Goal: Task Accomplishment & Management: Use online tool/utility

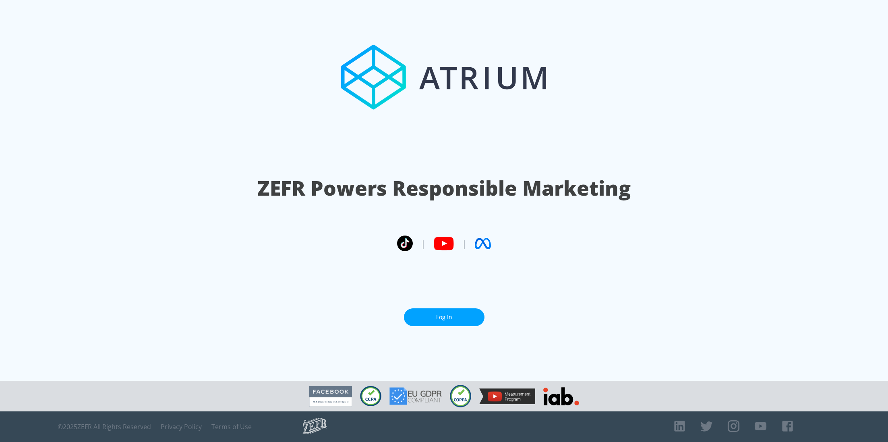
click at [455, 326] on section "ZEFR Powers Responsible Marketing | | Log In" at bounding box center [444, 190] width 888 height 381
click at [455, 322] on link "Log In" at bounding box center [444, 318] width 81 height 18
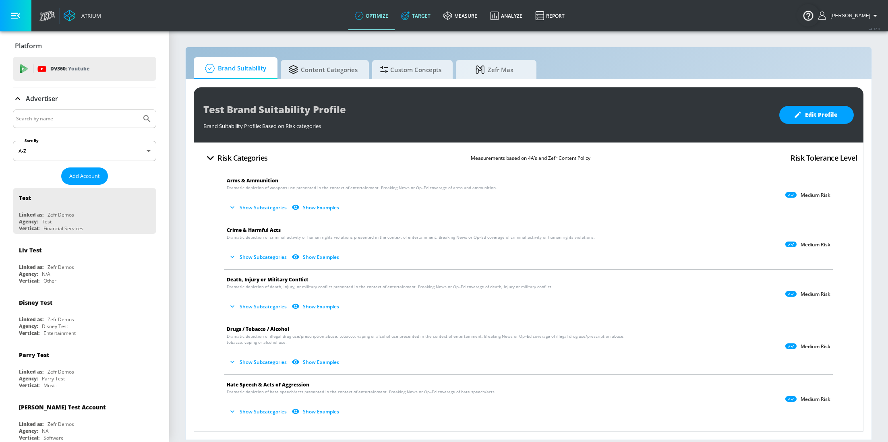
click at [425, 9] on link "Target" at bounding box center [416, 15] width 42 height 29
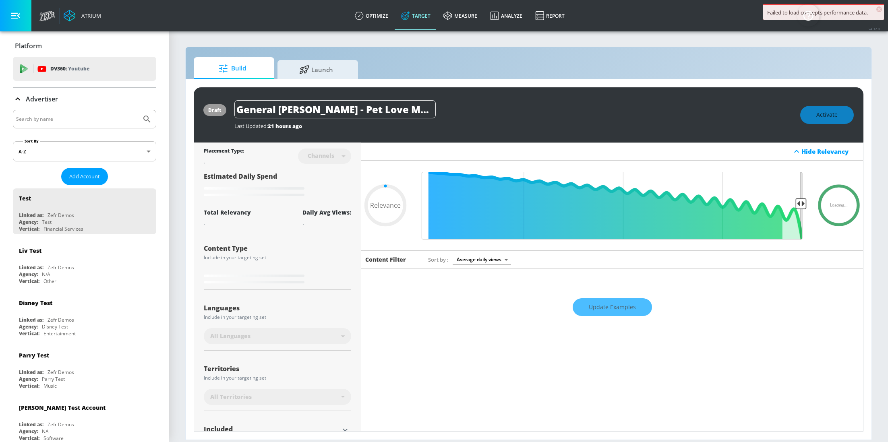
click at [86, 117] on input "Search by name" at bounding box center [77, 119] width 122 height 10
type input "0.6"
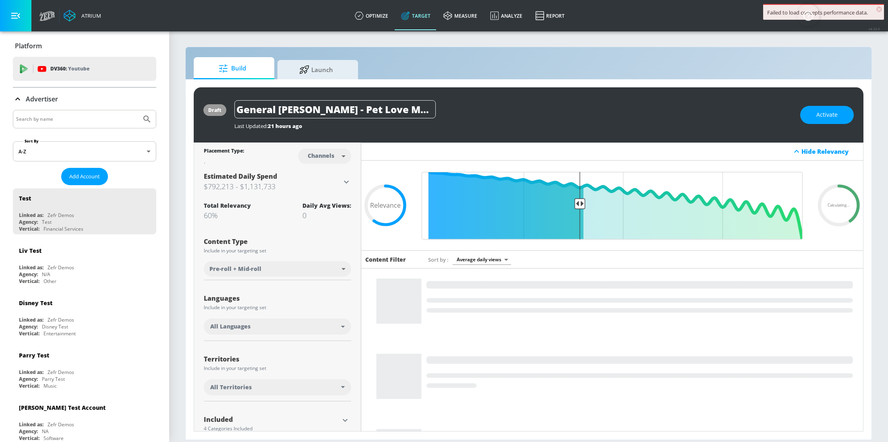
click at [91, 118] on input "Search by name" at bounding box center [77, 119] width 122 height 10
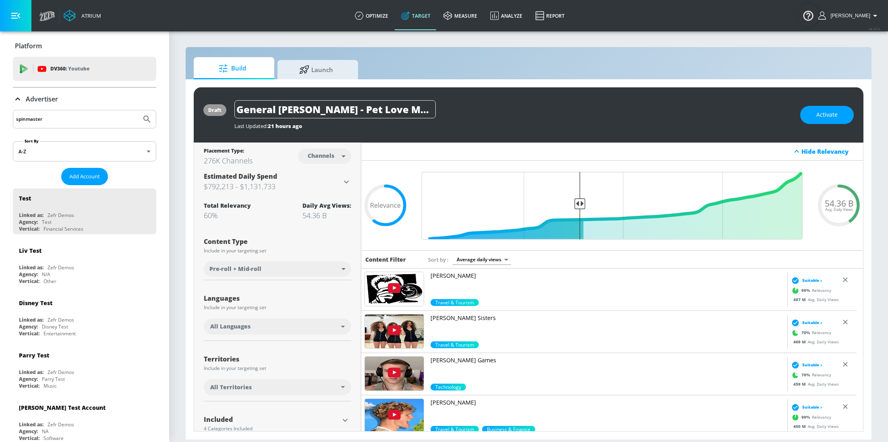
type input "spinmaster"
click at [138, 110] on button "Submit Search" at bounding box center [147, 119] width 18 height 18
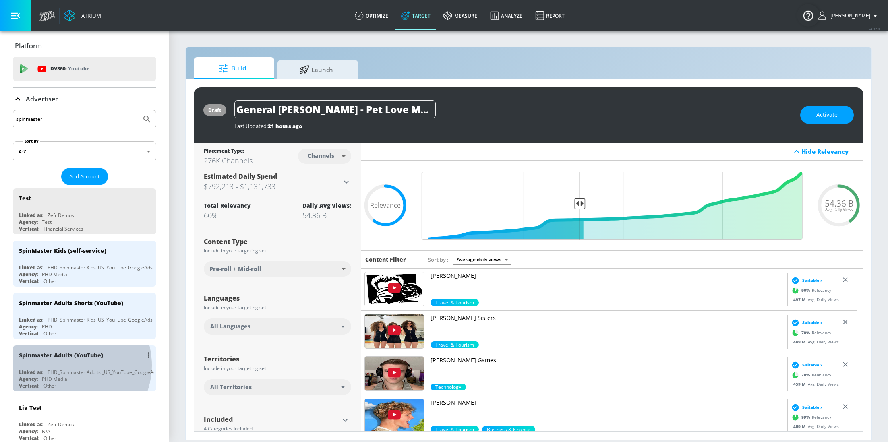
click at [70, 363] on div "Spinmaster Adults (YouTube) Linked as: PHD_Spinmaster Adults _US_YouTube_Google…" at bounding box center [84, 369] width 143 height 46
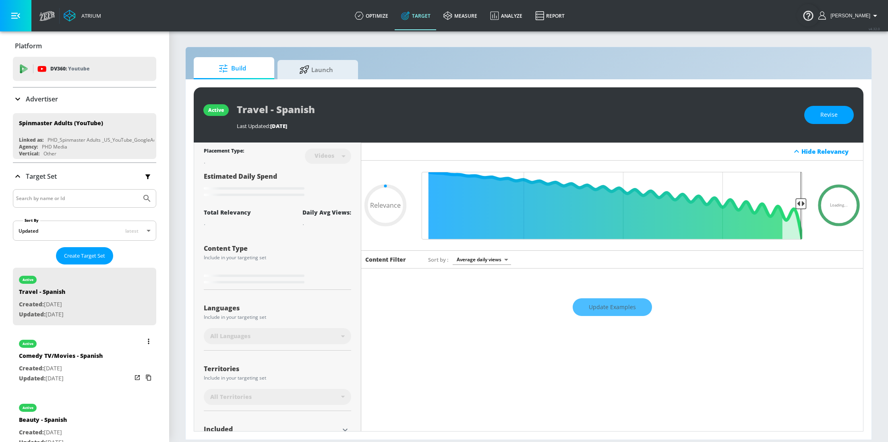
type input "0.6"
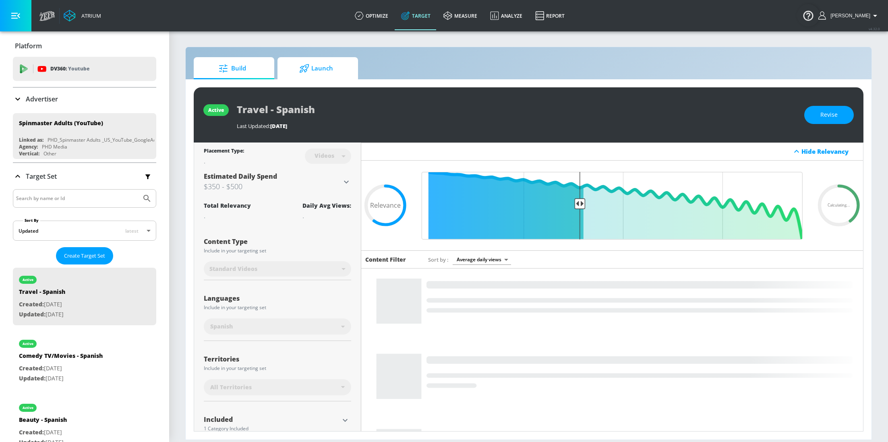
click at [328, 72] on span "Launch" at bounding box center [316, 68] width 61 height 19
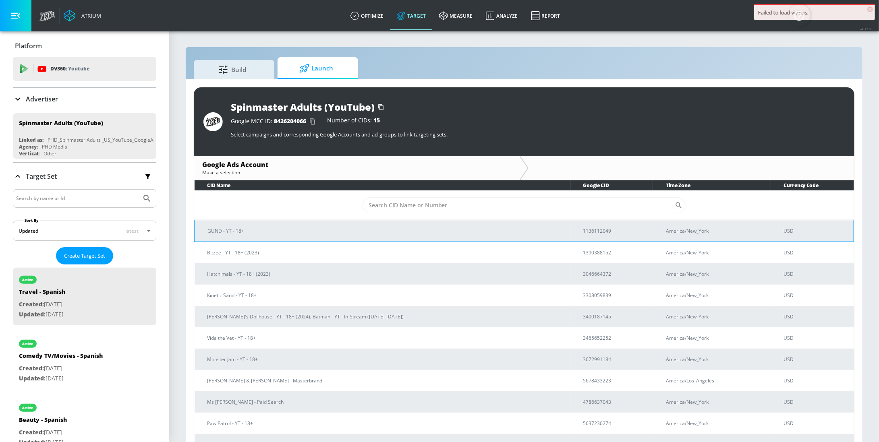
click at [255, 231] on p "GUND - YT - 18+" at bounding box center [386, 231] width 357 height 8
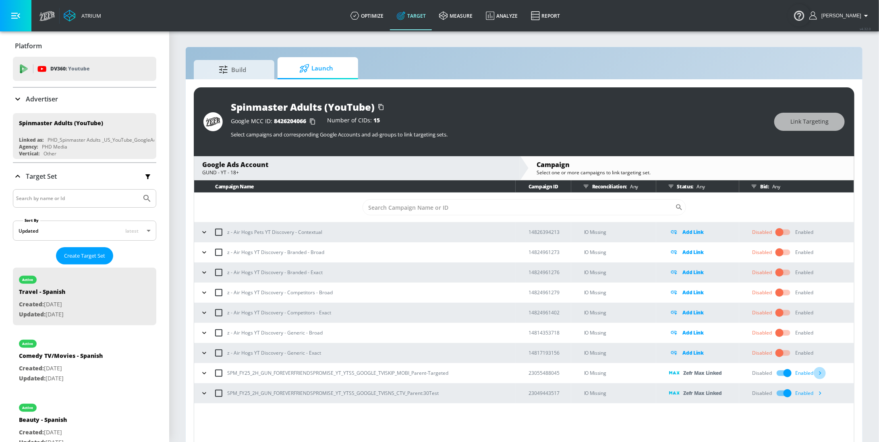
click at [822, 373] on icon "button" at bounding box center [820, 373] width 8 height 8
click at [821, 394] on icon "button" at bounding box center [820, 393] width 8 height 8
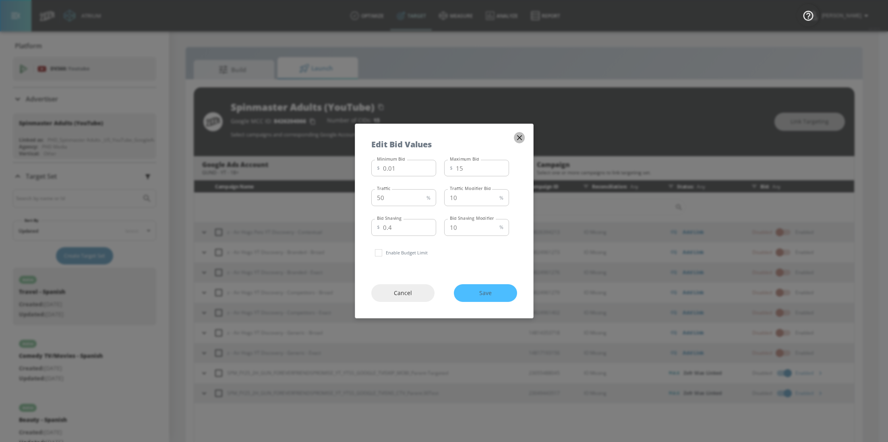
click at [517, 138] on icon "button" at bounding box center [519, 137] width 9 height 9
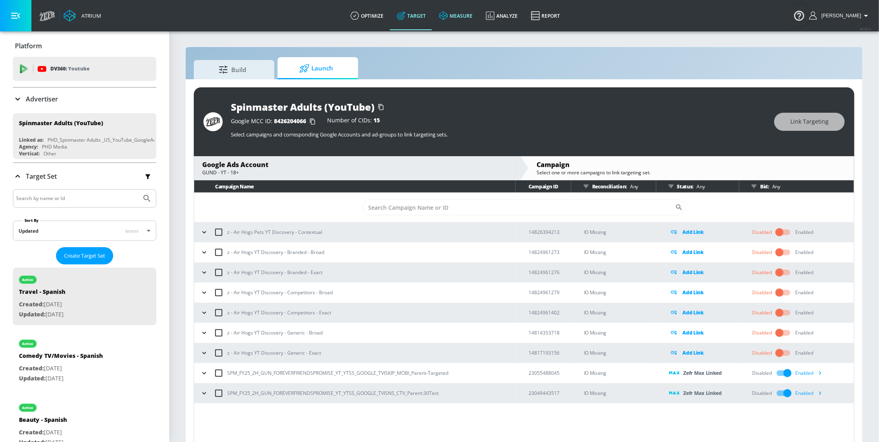
click at [463, 15] on link "measure" at bounding box center [456, 15] width 47 height 29
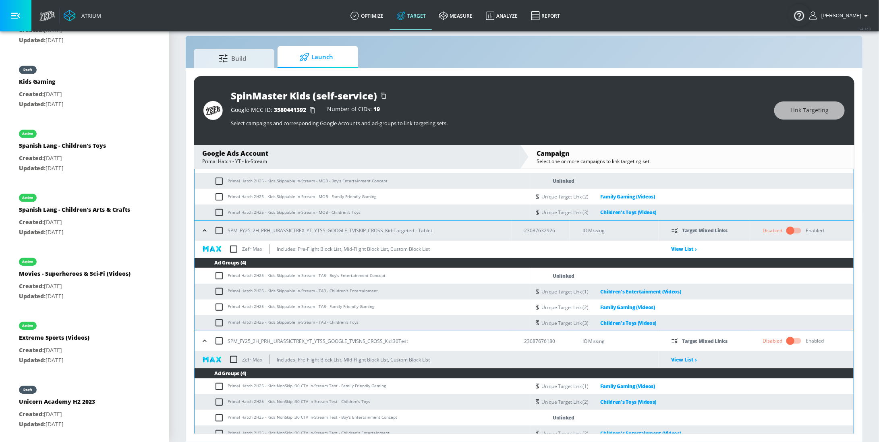
scroll to position [220, 0]
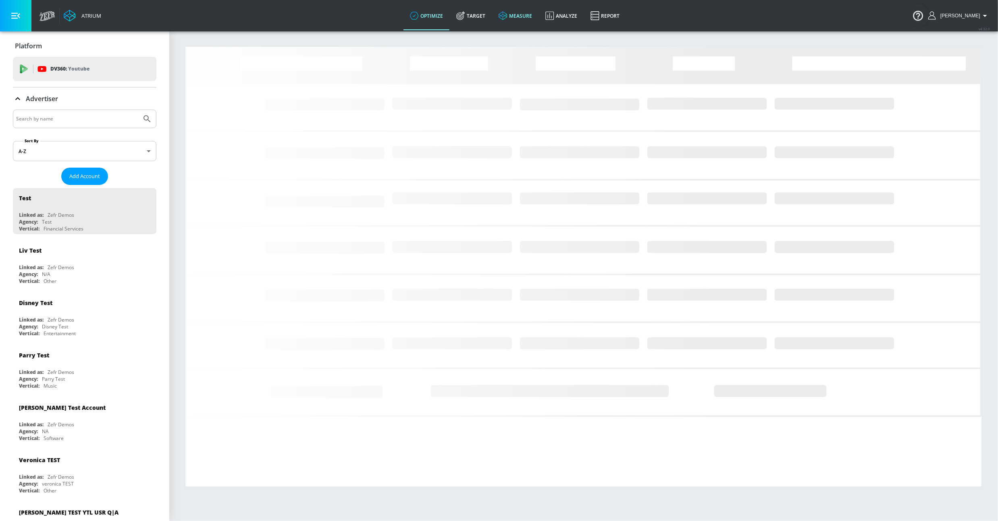
click at [521, 15] on link "measure" at bounding box center [515, 15] width 47 height 29
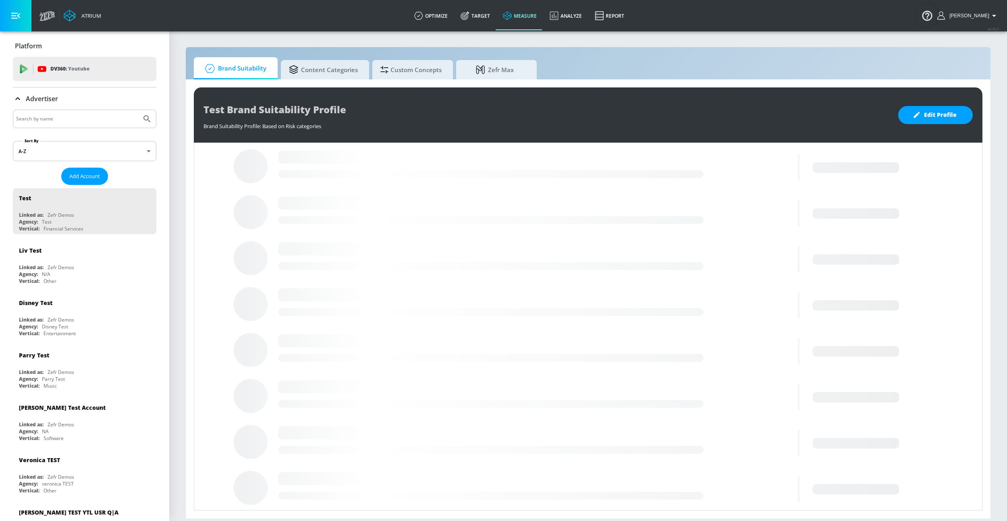
click at [72, 118] on input "Search by name" at bounding box center [77, 119] width 122 height 10
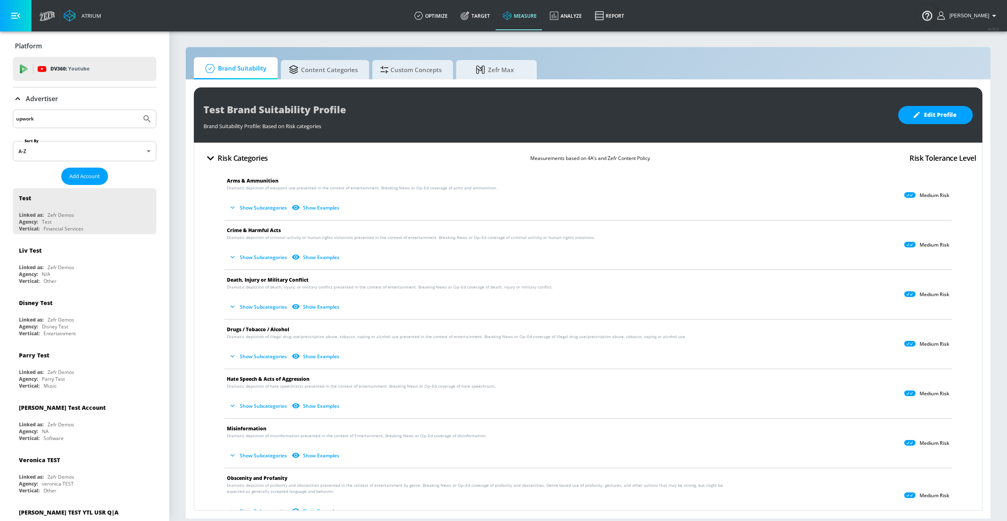
type input "upwork"
click at [138, 110] on button "Submit Search" at bounding box center [147, 119] width 18 height 18
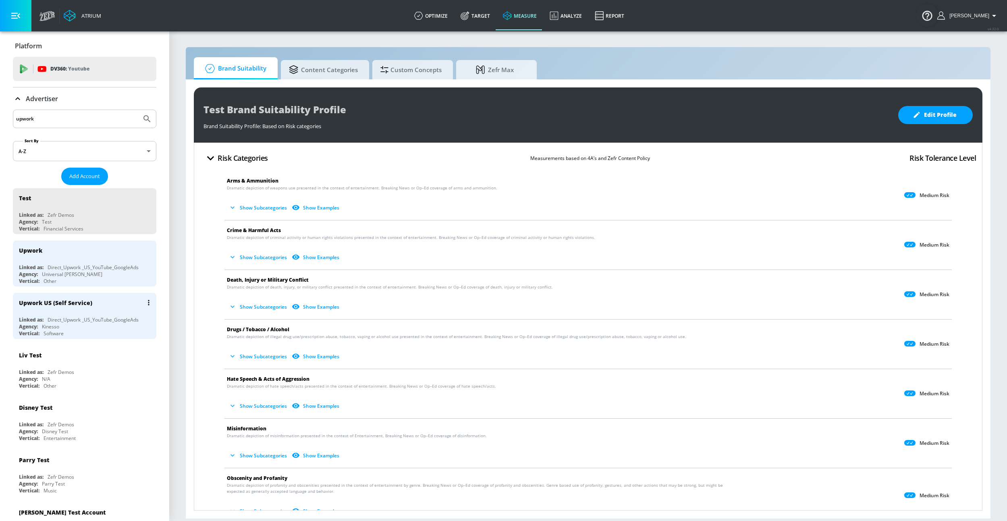
click at [78, 316] on div "Direct_Upwork _US_YouTube_GoogleAds" at bounding box center [93, 319] width 91 height 7
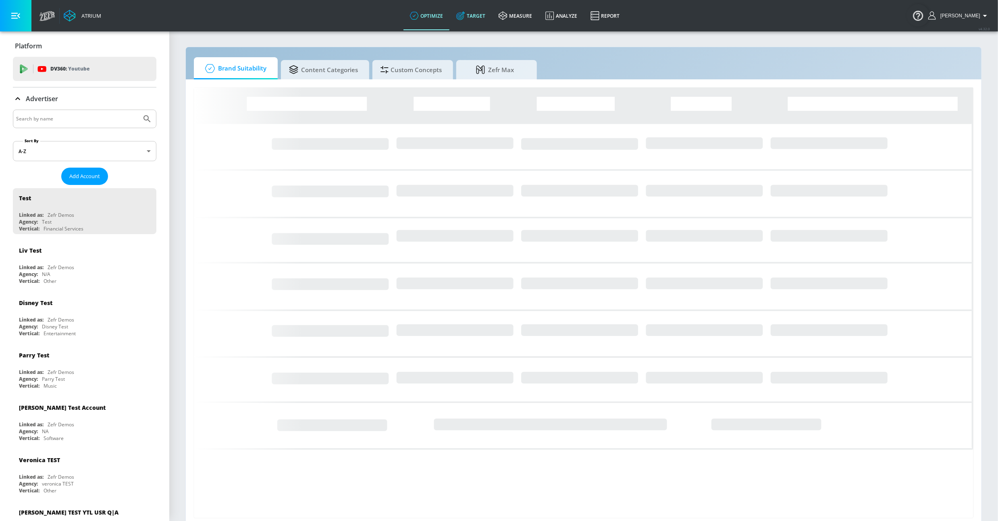
click at [465, 11] on icon at bounding box center [460, 15] width 9 height 9
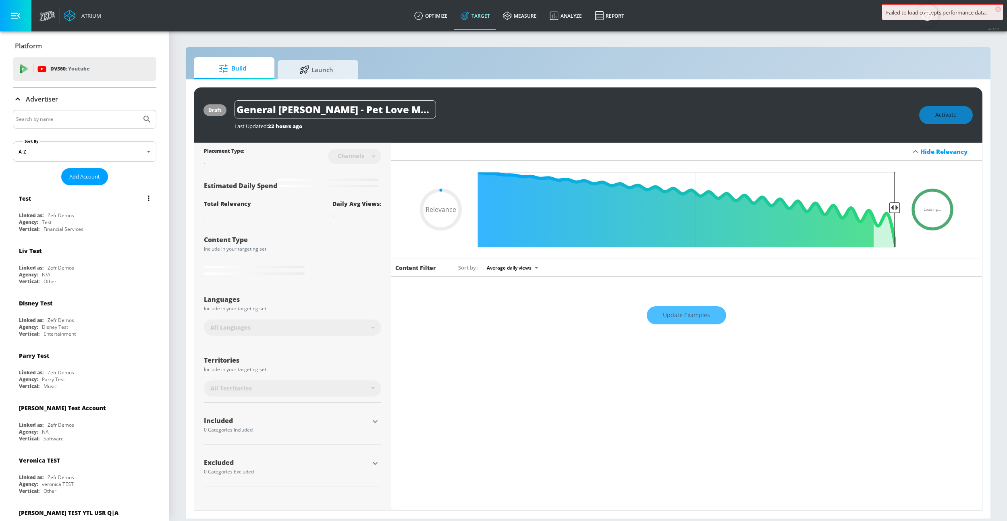
type input "0.05"
click at [423, 19] on icon at bounding box center [418, 15] width 9 height 9
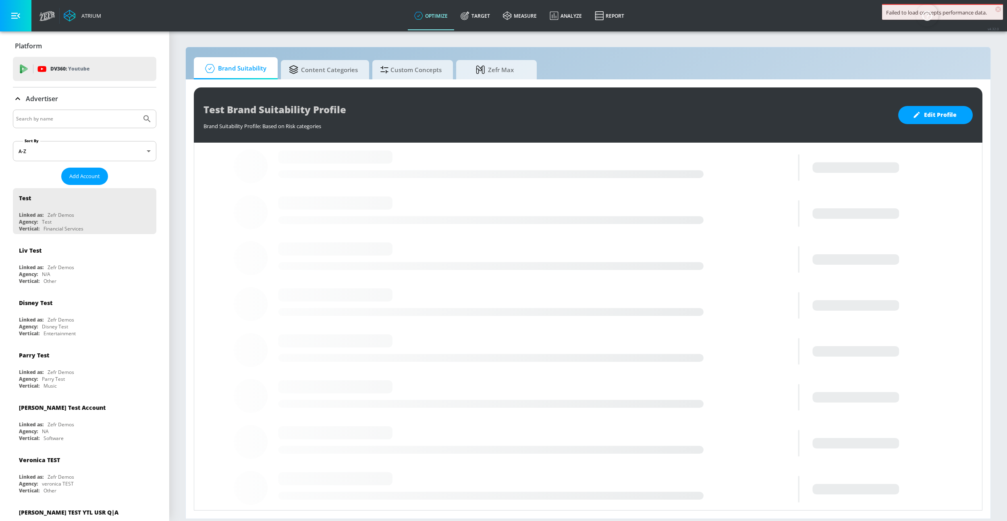
click at [55, 123] on input "Search by name" at bounding box center [77, 119] width 122 height 10
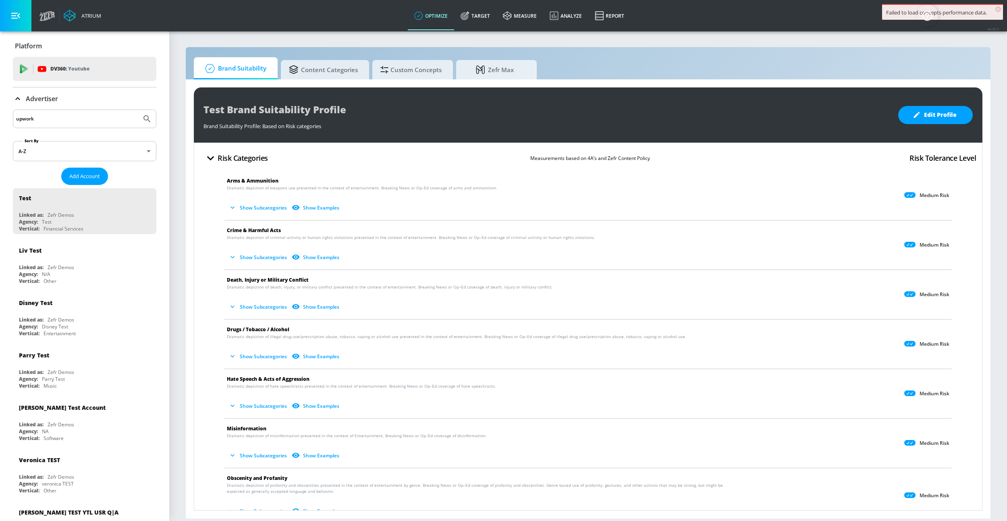
type input "upwork"
click at [138, 110] on button "Submit Search" at bounding box center [147, 119] width 18 height 18
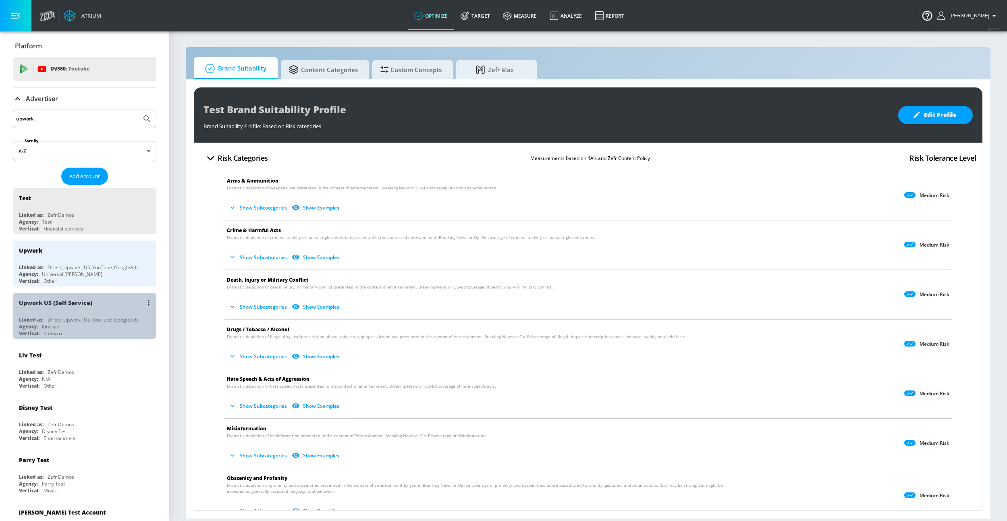
click at [114, 330] on div "Vertical: Software" at bounding box center [86, 333] width 135 height 7
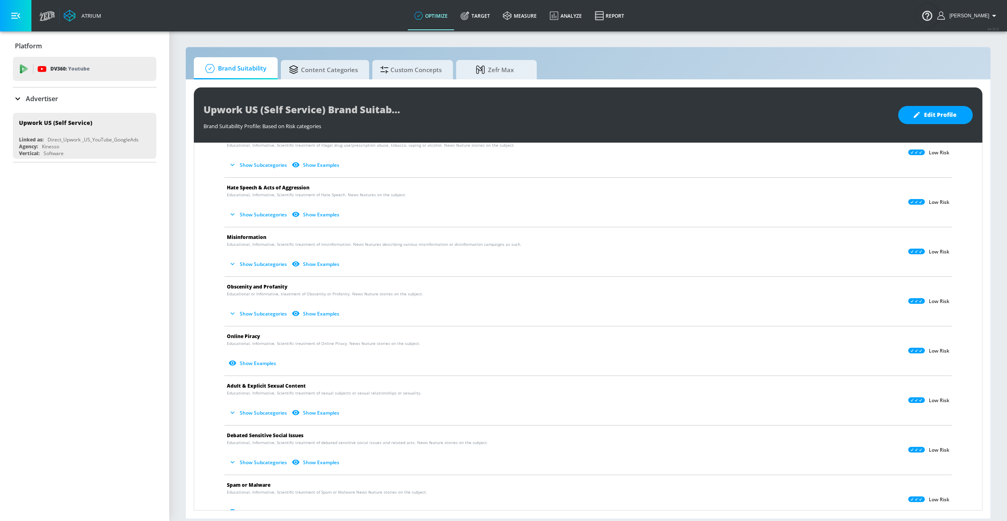
scroll to position [288, 0]
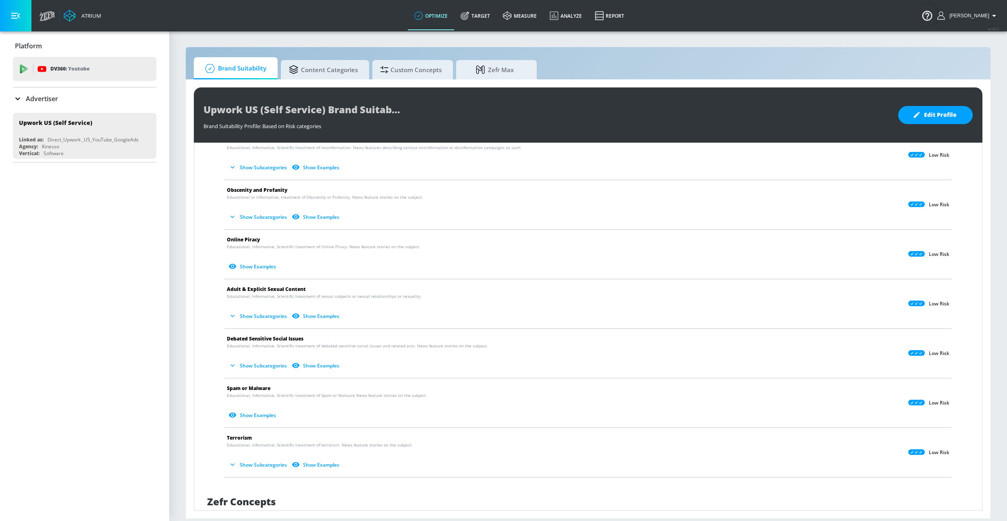
click at [265, 367] on button "Show Subcategories" at bounding box center [258, 365] width 63 height 13
click at [257, 367] on button "Hide Subcategories" at bounding box center [257, 365] width 61 height 13
click at [329, 366] on button "Show Examples" at bounding box center [316, 365] width 52 height 13
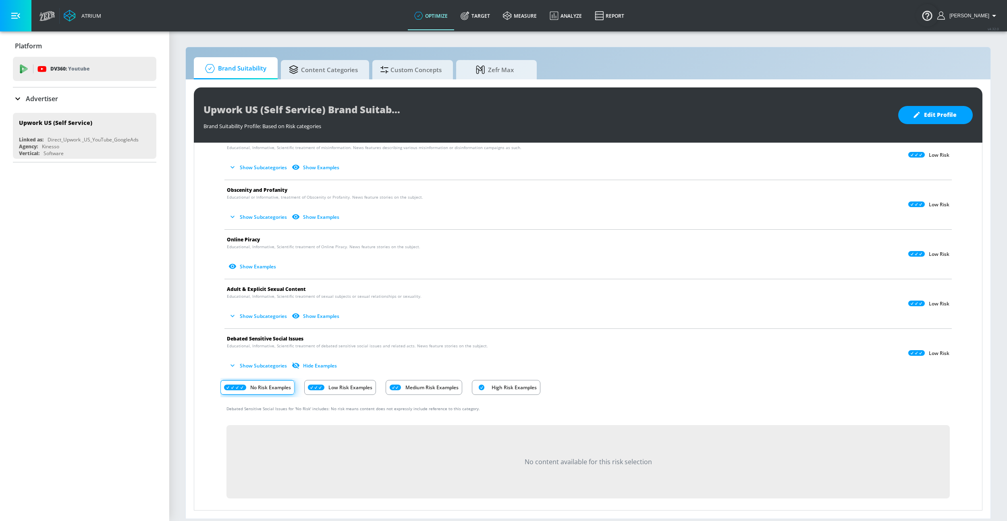
drag, startPoint x: 444, startPoint y: 383, endPoint x: 454, endPoint y: 383, distance: 9.7
click at [444, 383] on div "Medium Risk Examples" at bounding box center [424, 387] width 77 height 15
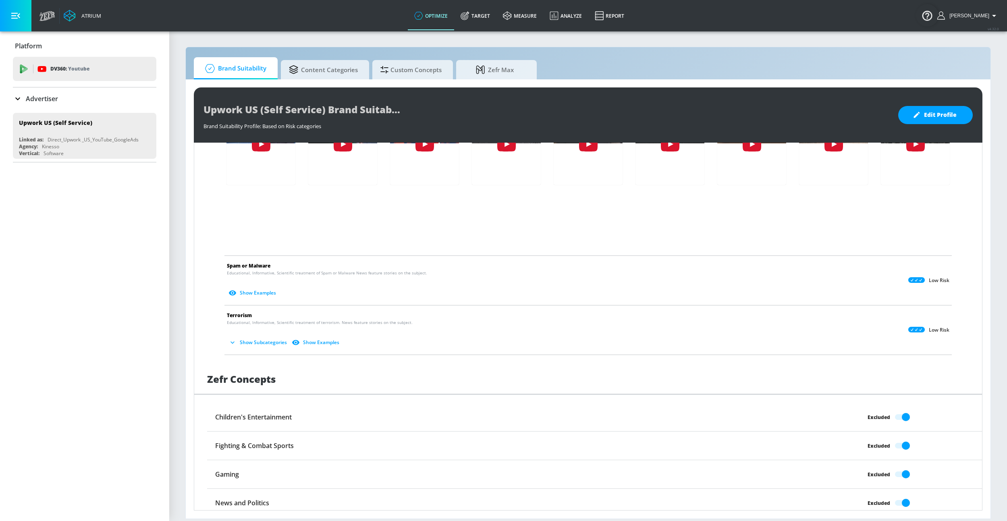
scroll to position [676, 0]
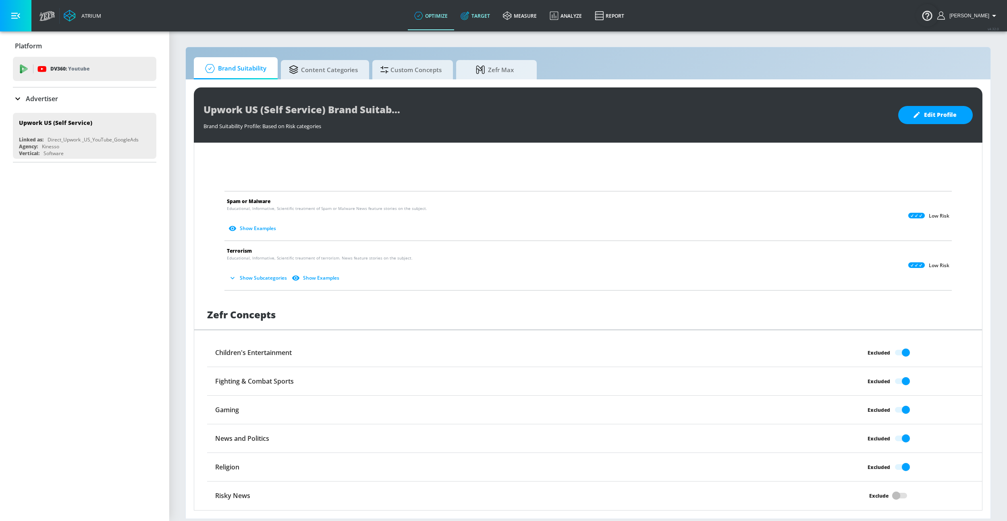
click at [487, 11] on link "Target" at bounding box center [475, 15] width 42 height 29
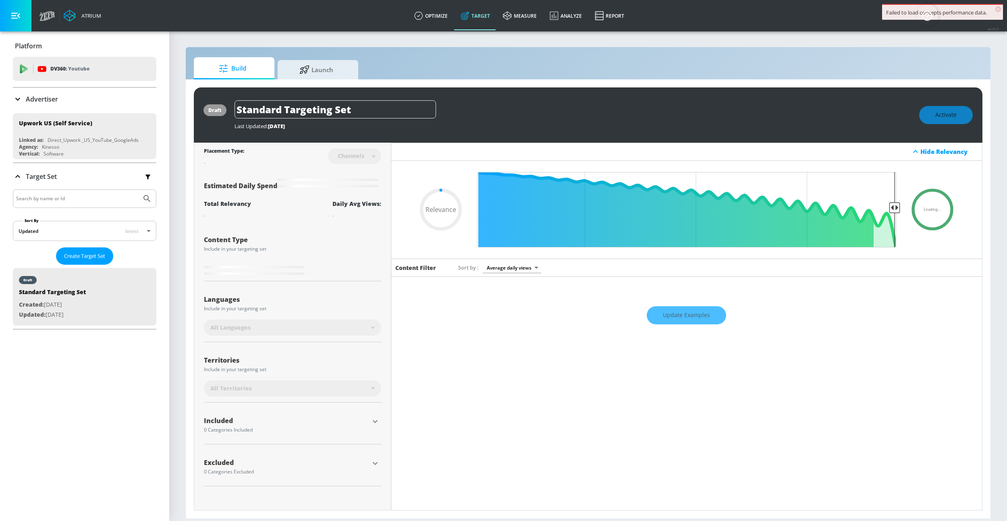
type input "0.05"
click at [340, 70] on span "Launch" at bounding box center [316, 68] width 61 height 19
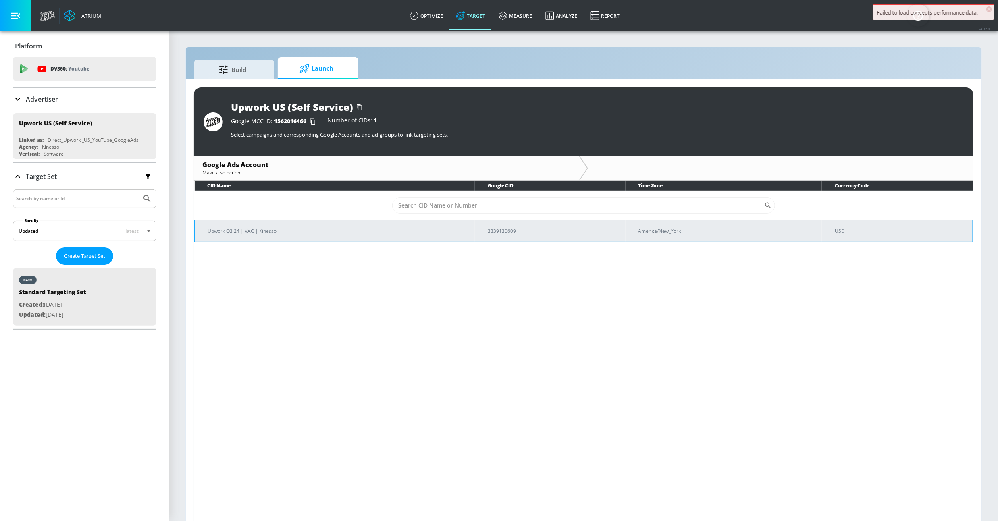
click at [279, 232] on p "Upwork Q3'24 | VAC | Kinesso" at bounding box center [338, 231] width 261 height 8
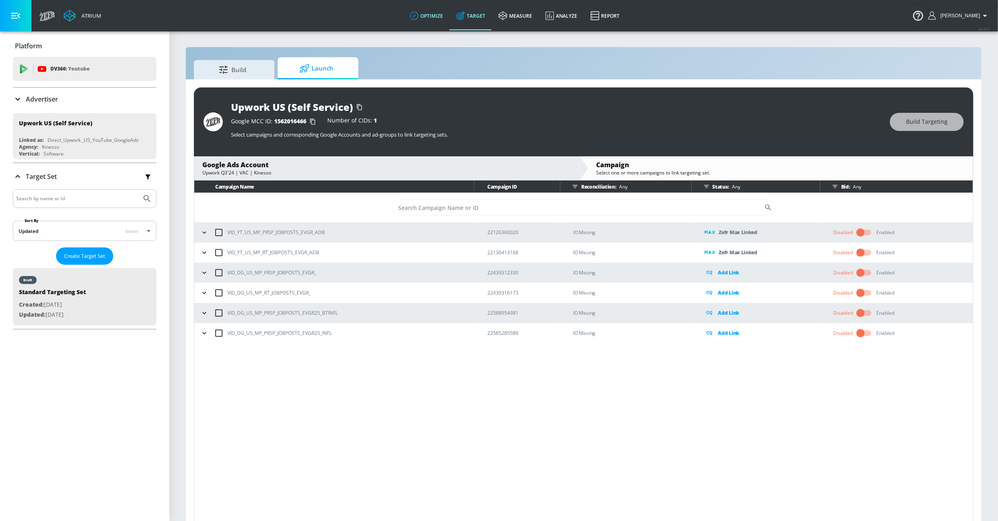
click at [430, 10] on link "optimize" at bounding box center [426, 15] width 46 height 29
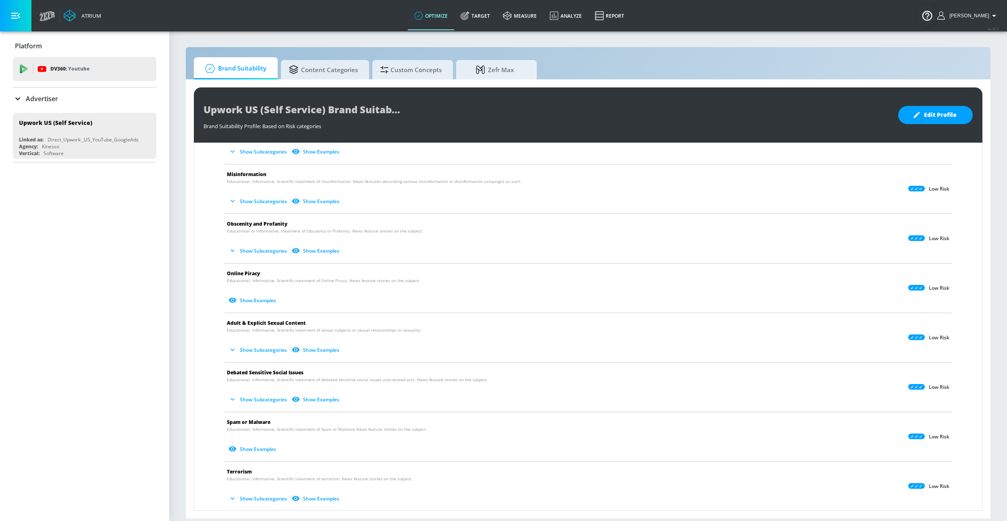
scroll to position [255, 0]
click at [328, 401] on button "Show Examples" at bounding box center [316, 398] width 52 height 13
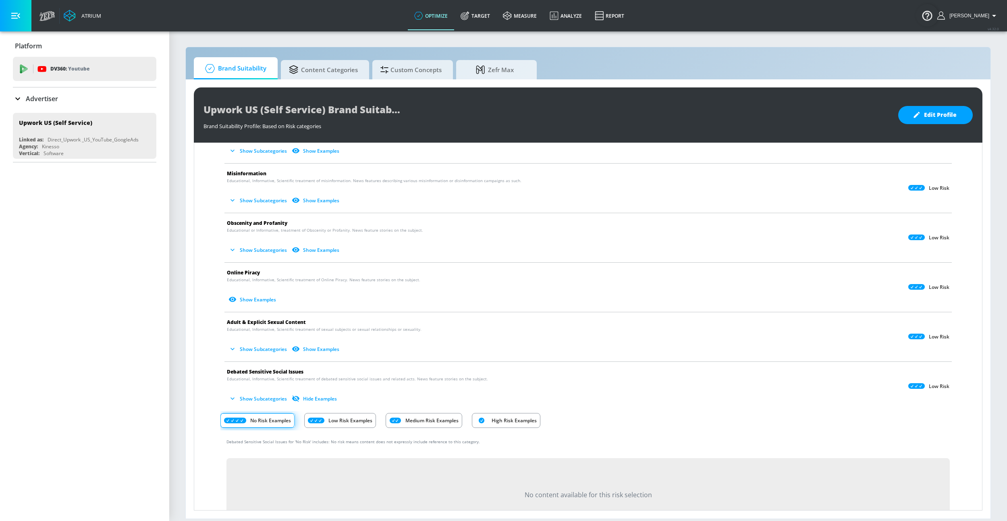
click at [413, 419] on p "Medium Risk Examples" at bounding box center [431, 420] width 53 height 8
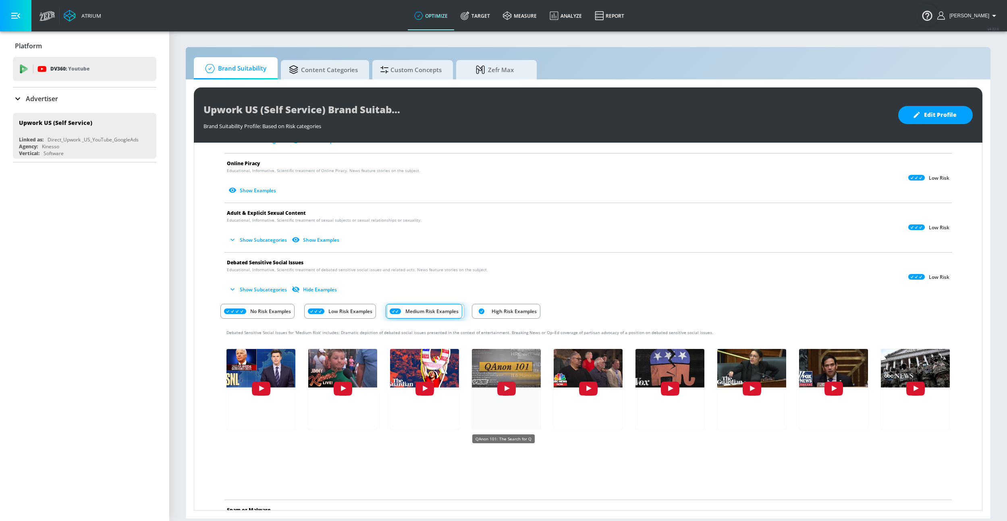
scroll to position [366, 0]
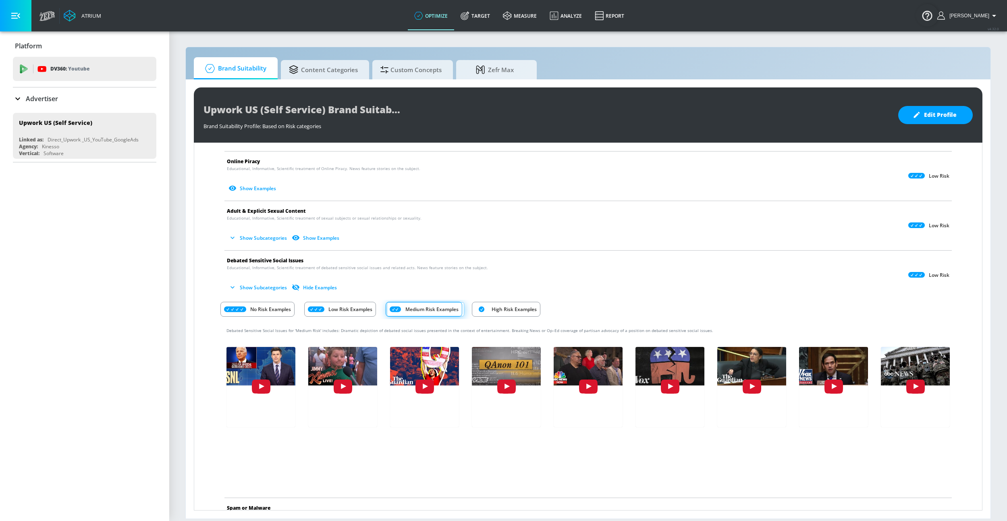
click at [424, 310] on span at bounding box center [425, 309] width 77 height 14
click at [258, 308] on p "No Risk Examples" at bounding box center [270, 309] width 41 height 8
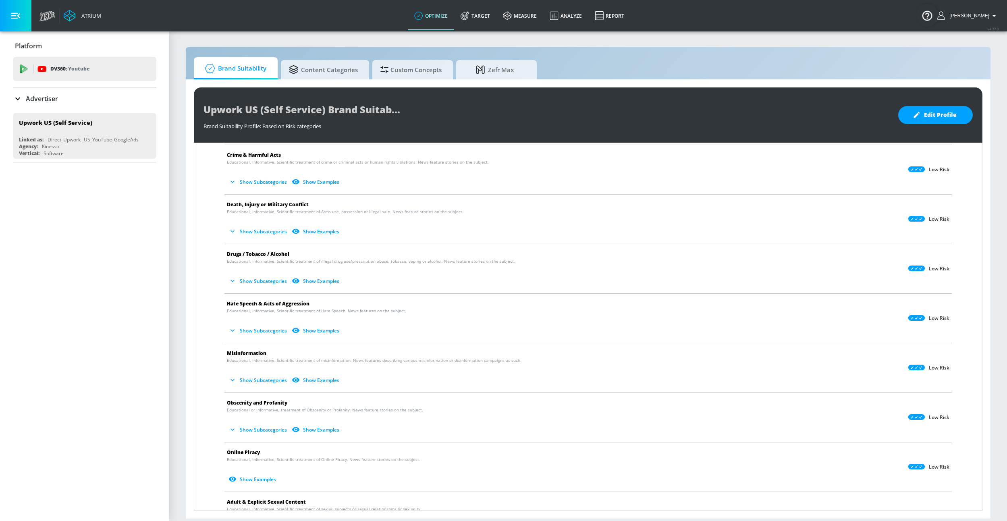
scroll to position [0, 0]
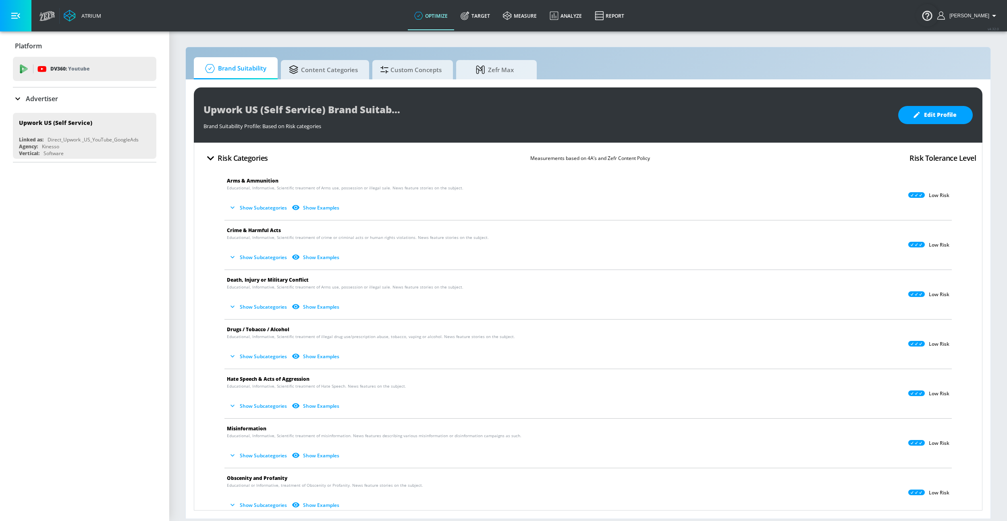
click at [53, 96] on p "Advertiser" at bounding box center [42, 98] width 32 height 9
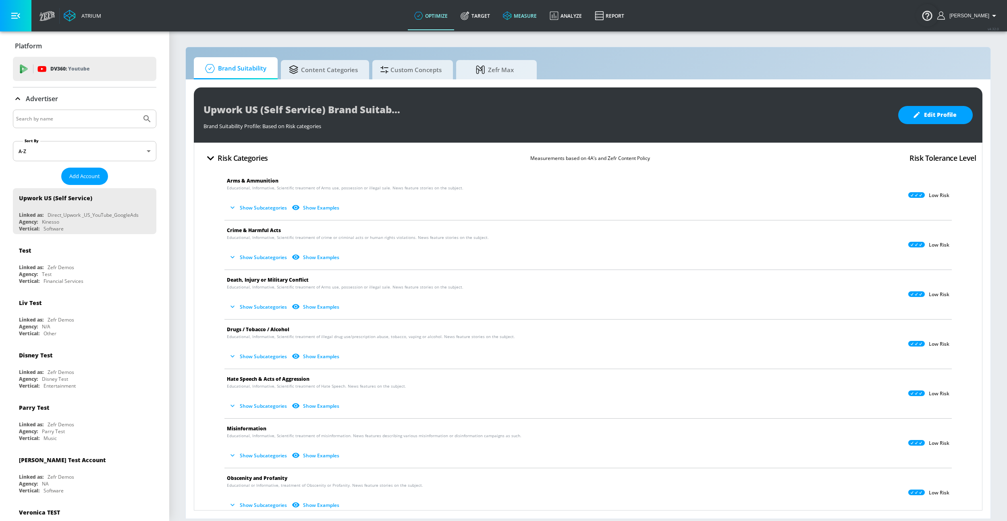
click at [536, 17] on link "measure" at bounding box center [519, 15] width 47 height 29
